Goal: Information Seeking & Learning: Learn about a topic

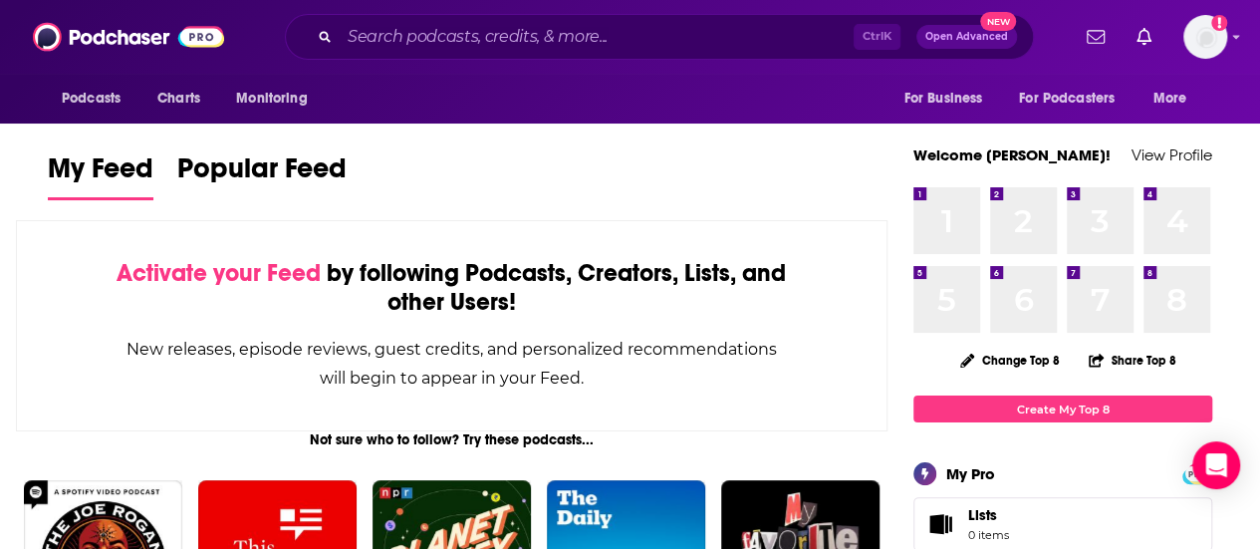
click at [578, 56] on div "Ctrl K Open Advanced New" at bounding box center [659, 37] width 749 height 46
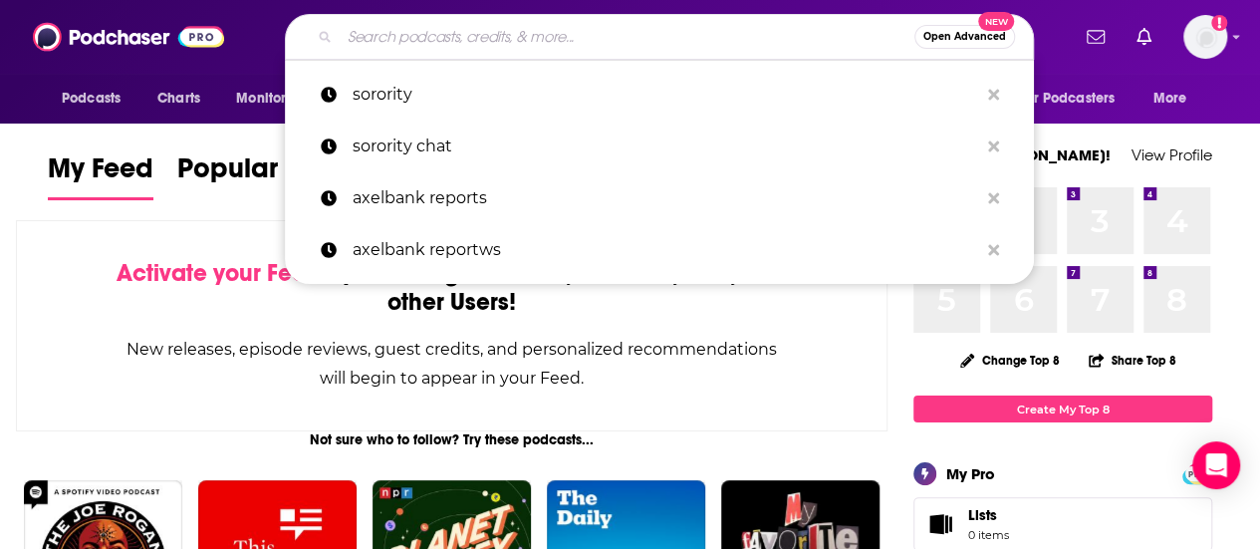
click at [582, 49] on input "Search podcasts, credits, & more..." at bounding box center [627, 37] width 575 height 32
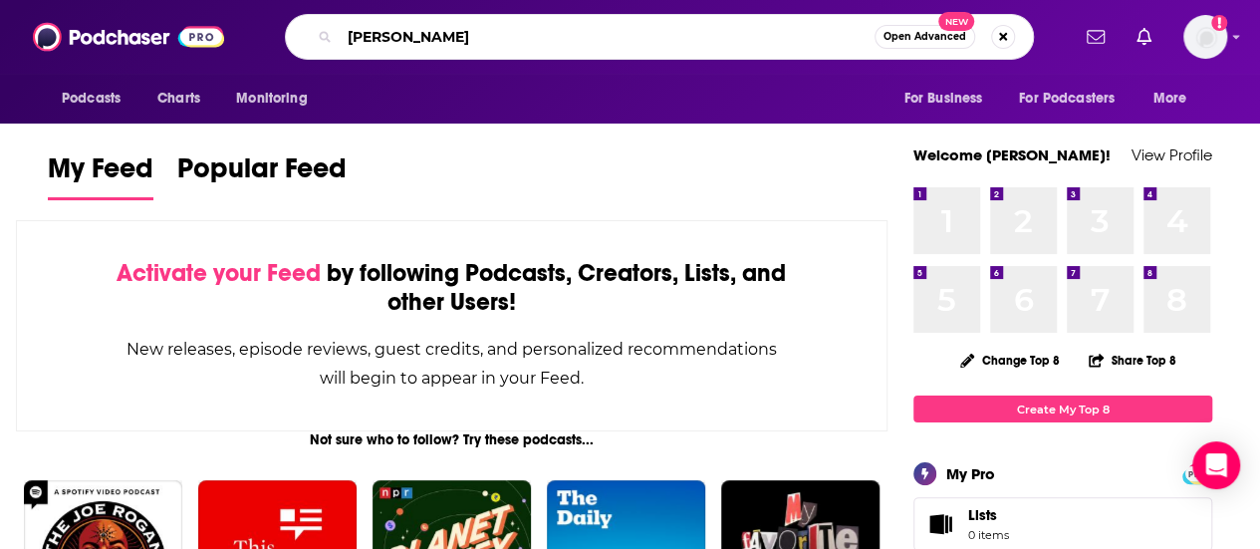
type input "[PERSON_NAME]"
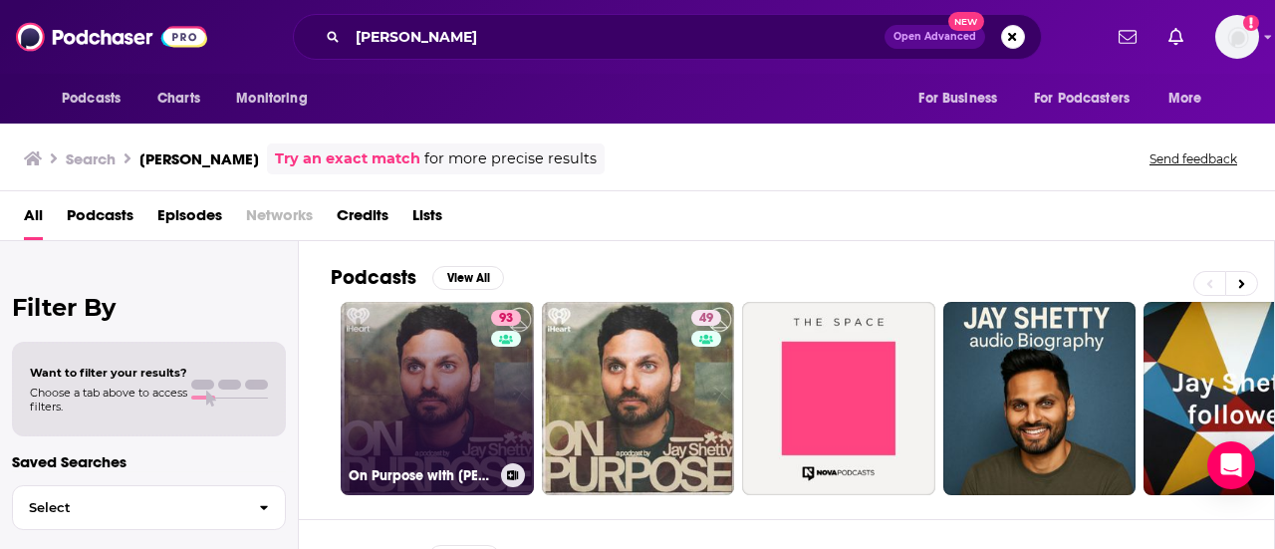
click at [412, 394] on link "93 On Purpose with [PERSON_NAME]" at bounding box center [437, 398] width 193 height 193
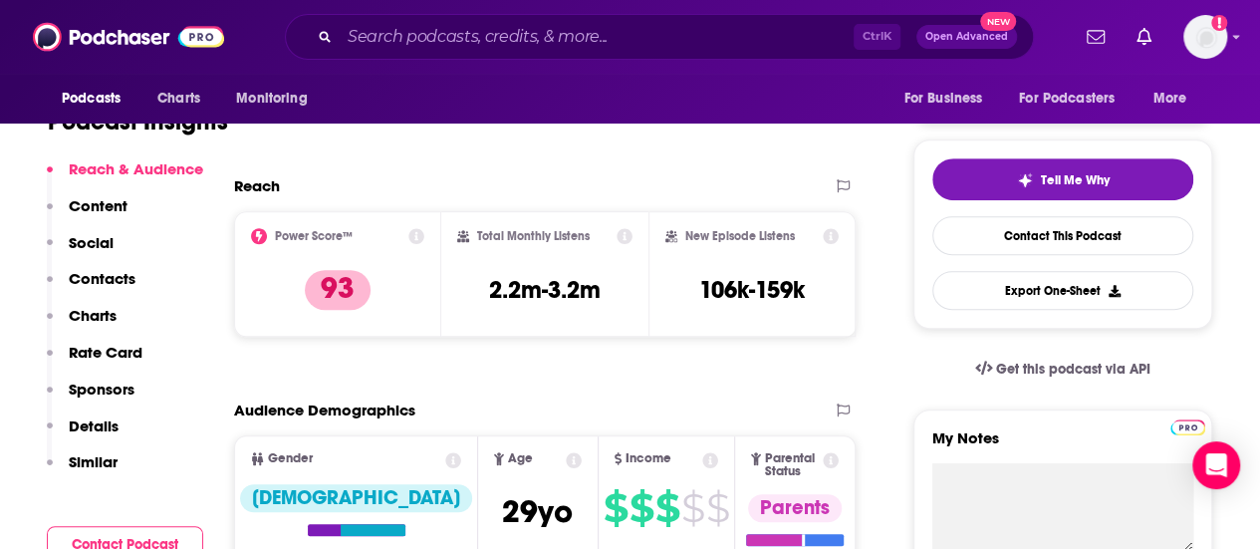
scroll to position [697, 0]
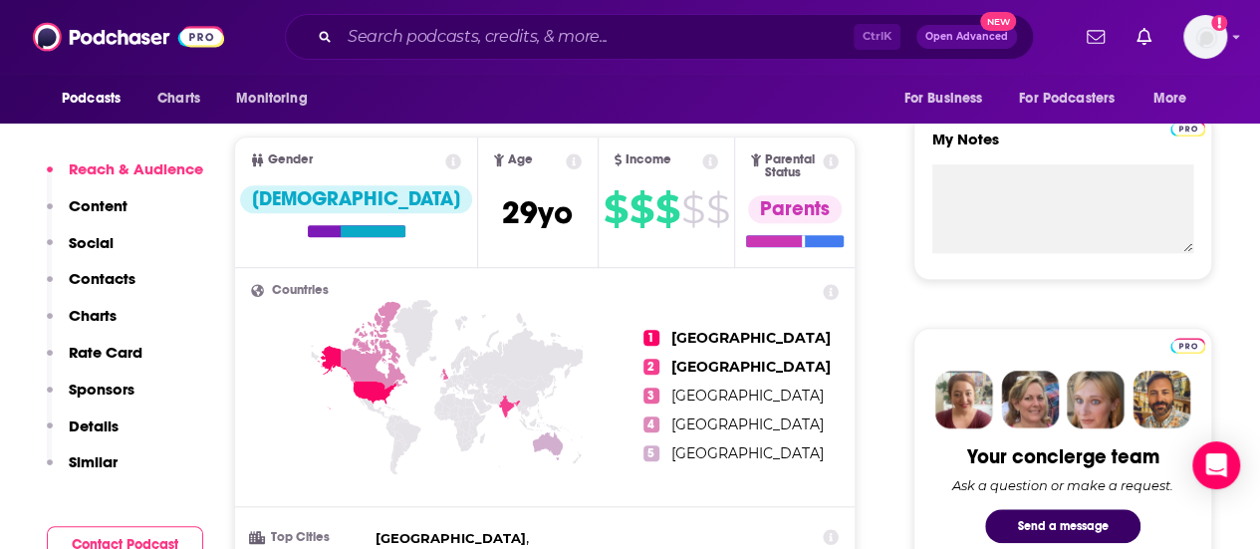
click at [552, 20] on div "Ctrl K Open Advanced New" at bounding box center [659, 37] width 749 height 46
click at [557, 33] on input "Search podcasts, credits, & more..." at bounding box center [597, 37] width 514 height 32
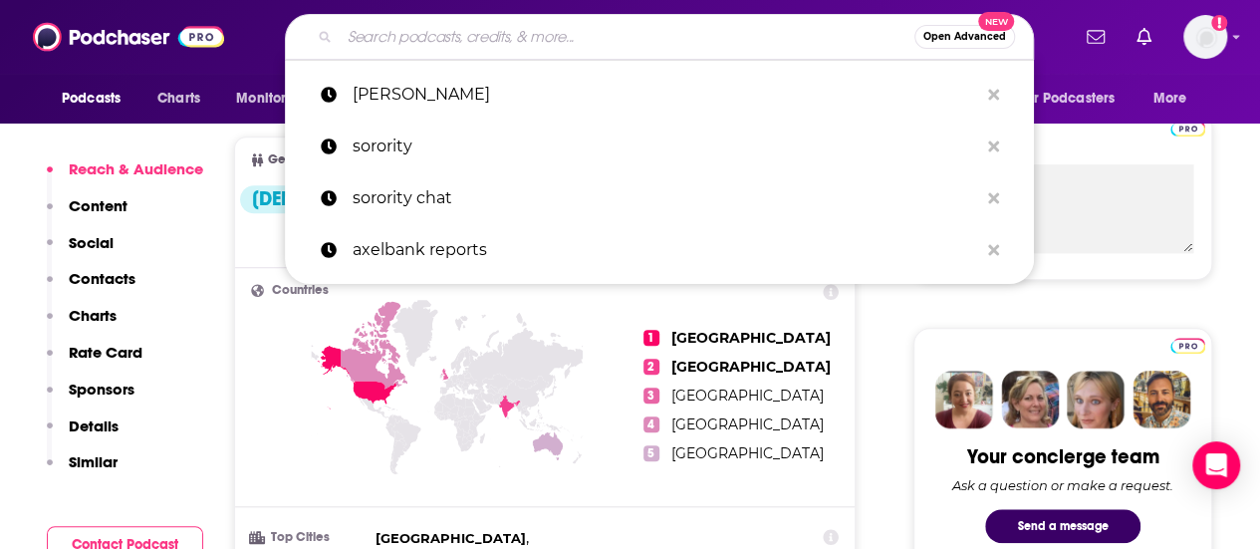
type input "o"
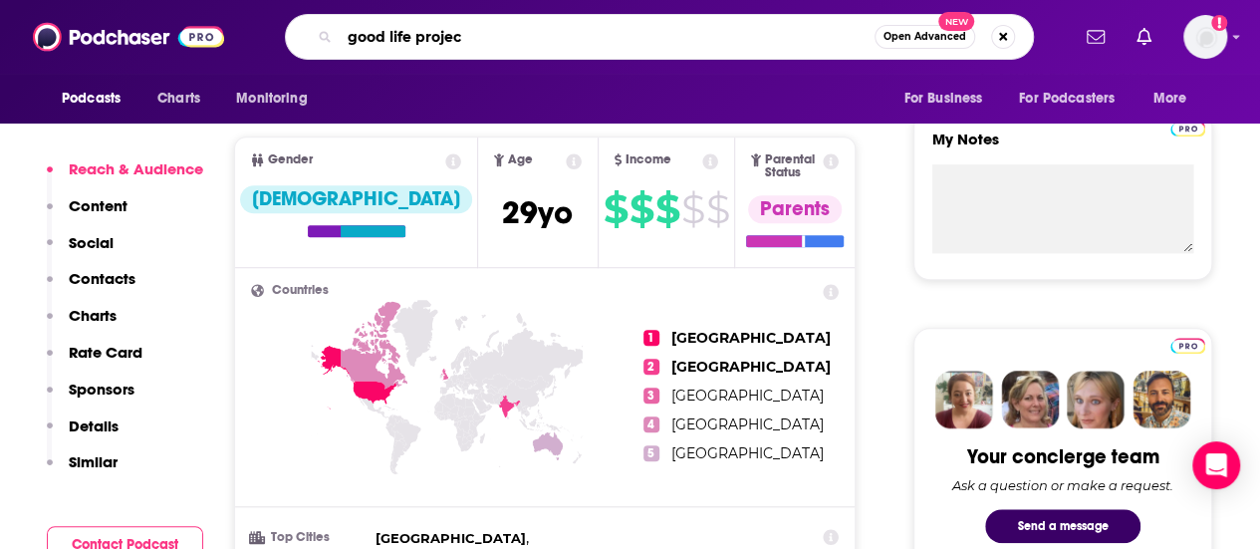
type input "good life project"
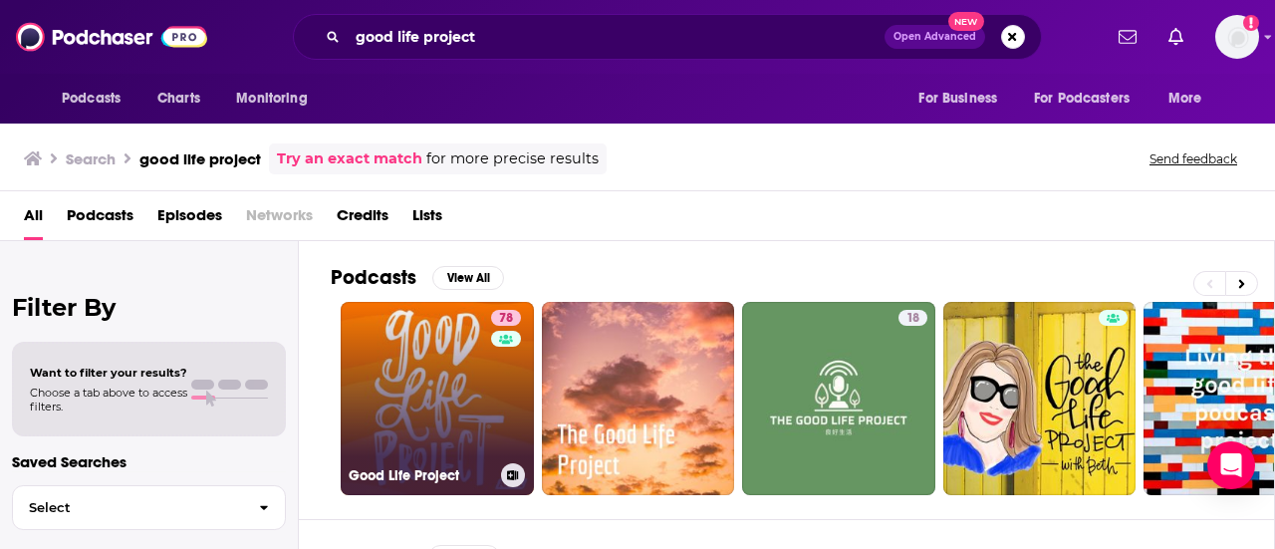
click at [448, 375] on link "78 Good Life Project" at bounding box center [437, 398] width 193 height 193
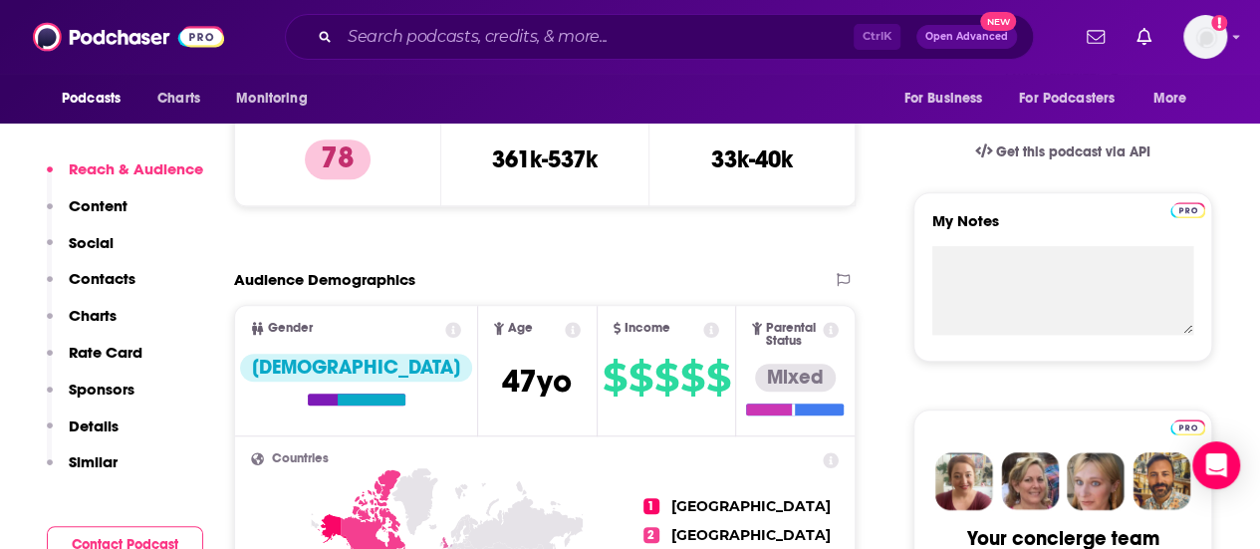
scroll to position [498, 0]
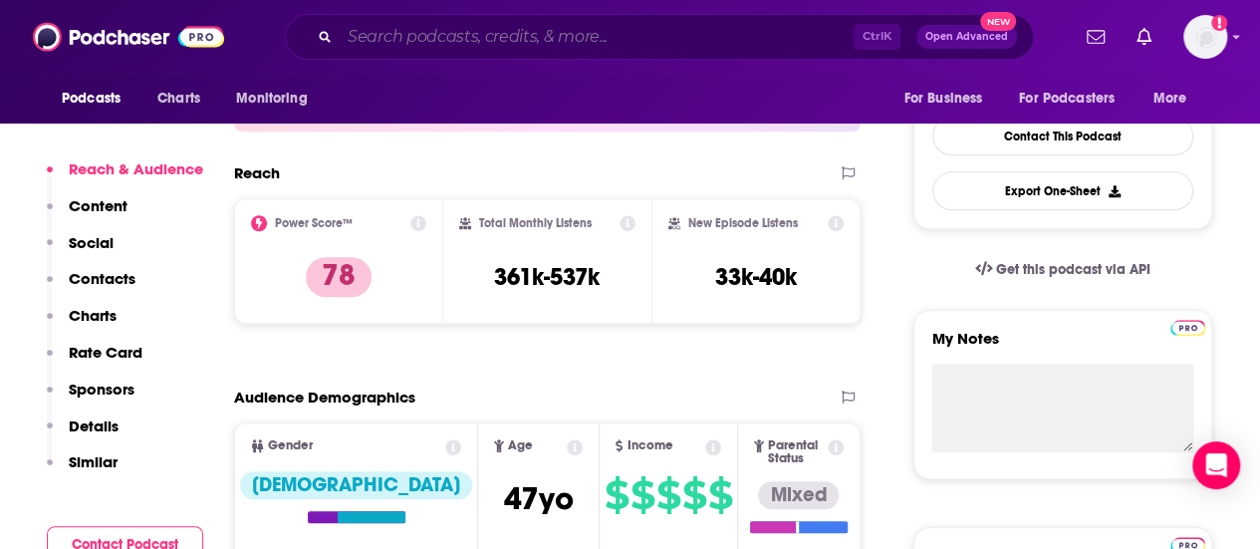
click at [497, 37] on input "Search podcasts, credits, & more..." at bounding box center [597, 37] width 514 height 32
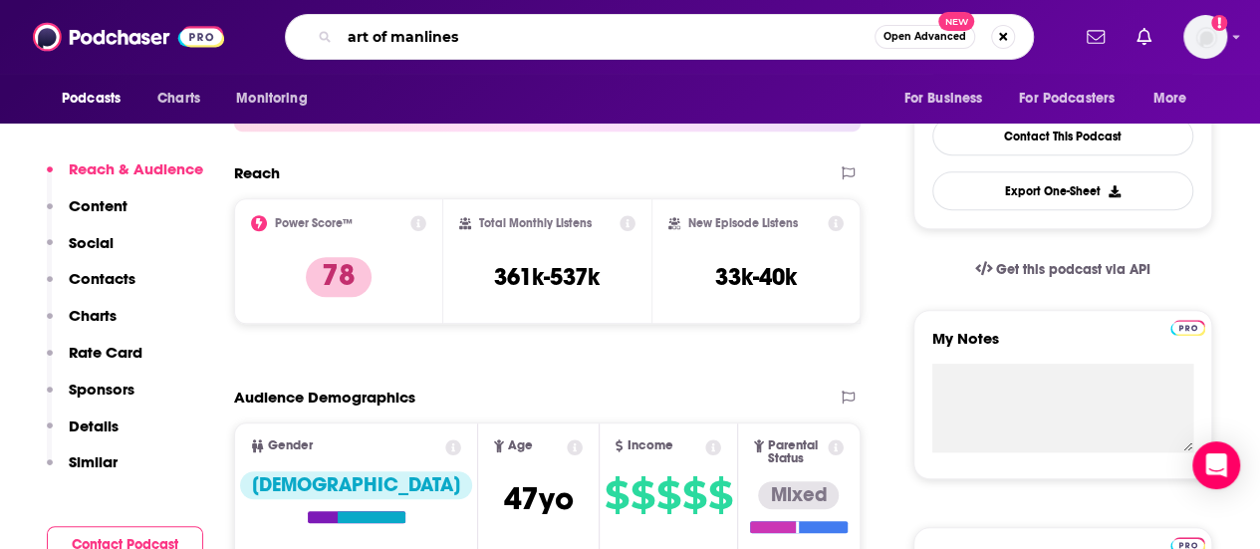
type input "art of manliness"
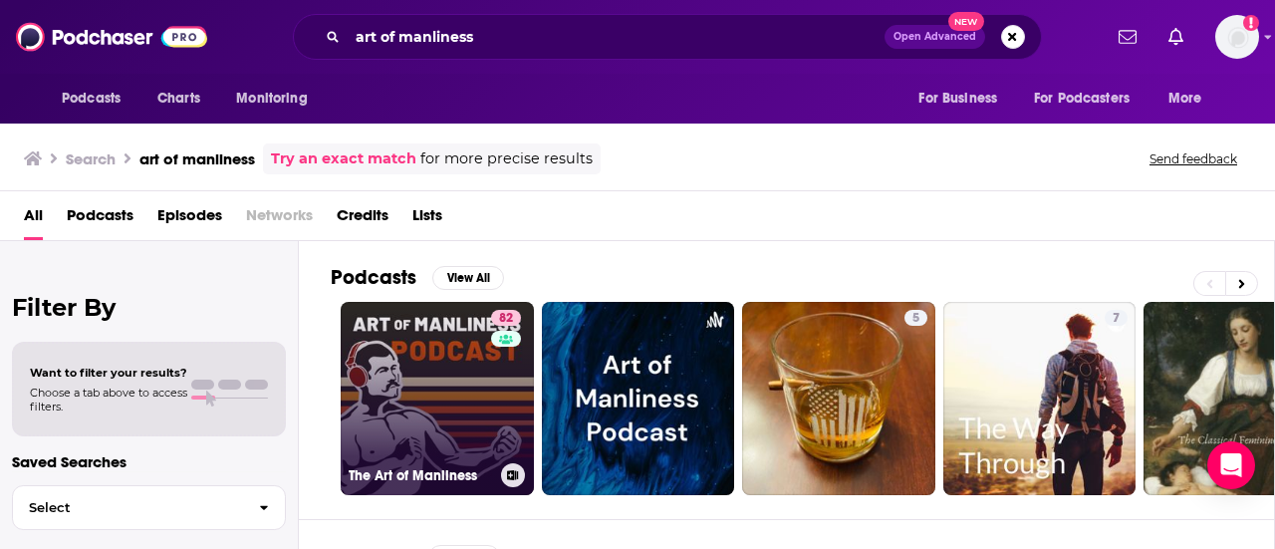
click at [502, 364] on div "82" at bounding box center [508, 386] width 35 height 153
